Goal: Task Accomplishment & Management: Manage account settings

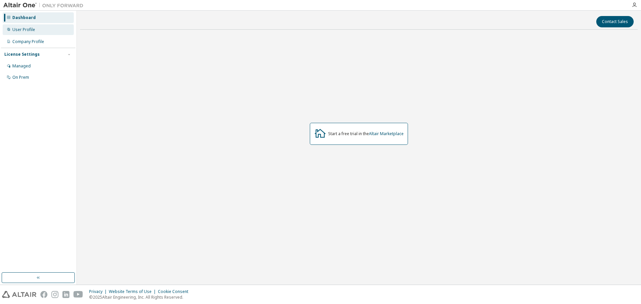
click at [34, 31] on div "User Profile" at bounding box center [38, 29] width 71 height 11
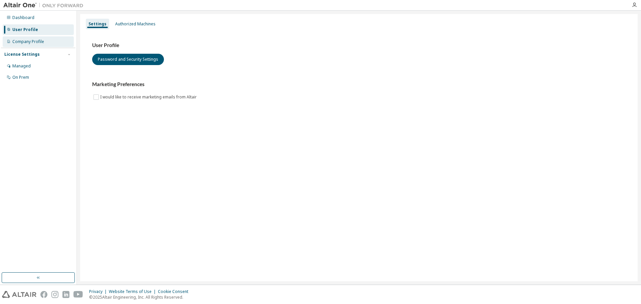
click at [37, 41] on div "Company Profile" at bounding box center [28, 41] width 32 height 5
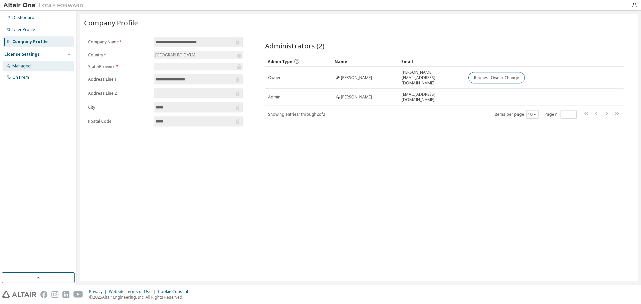
click at [25, 63] on div "Managed" at bounding box center [21, 65] width 18 height 5
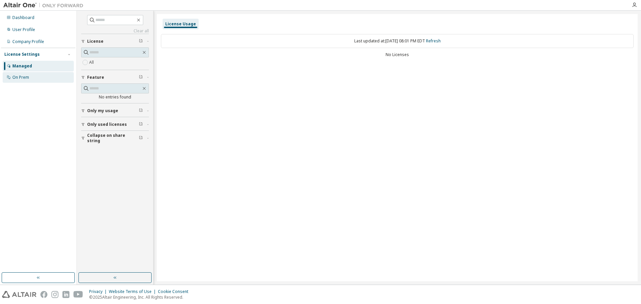
click at [27, 75] on div "On Prem" at bounding box center [20, 77] width 17 height 5
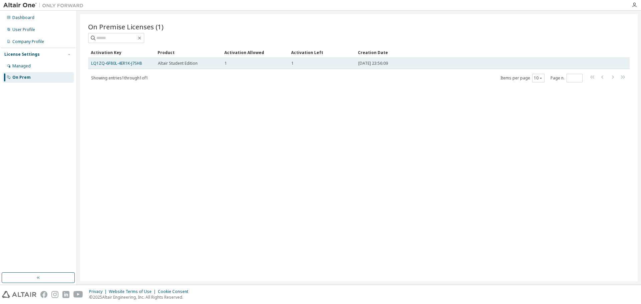
click at [173, 62] on span "Altair Student Edition" at bounding box center [178, 63] width 40 height 5
